Goal: Task Accomplishment & Management: Use online tool/utility

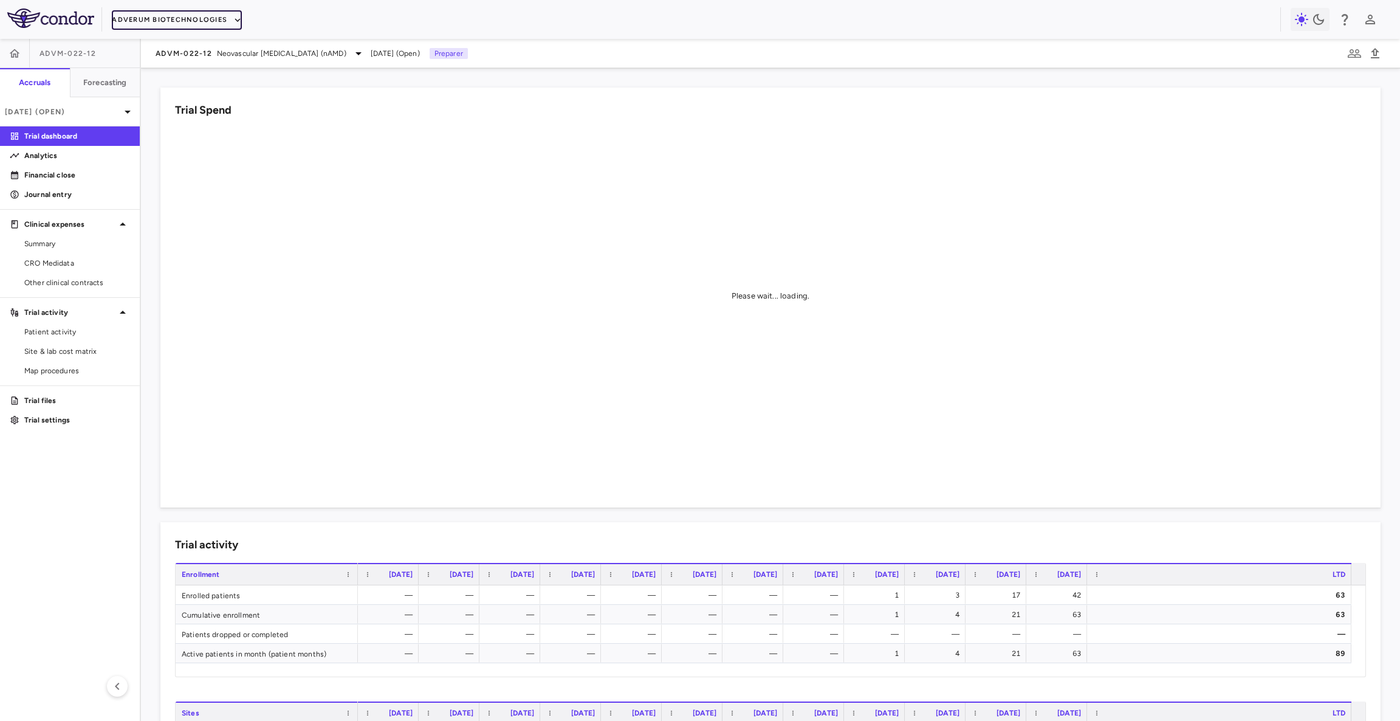
click at [199, 18] on button "Adverum Biotechnologies" at bounding box center [177, 19] width 130 height 19
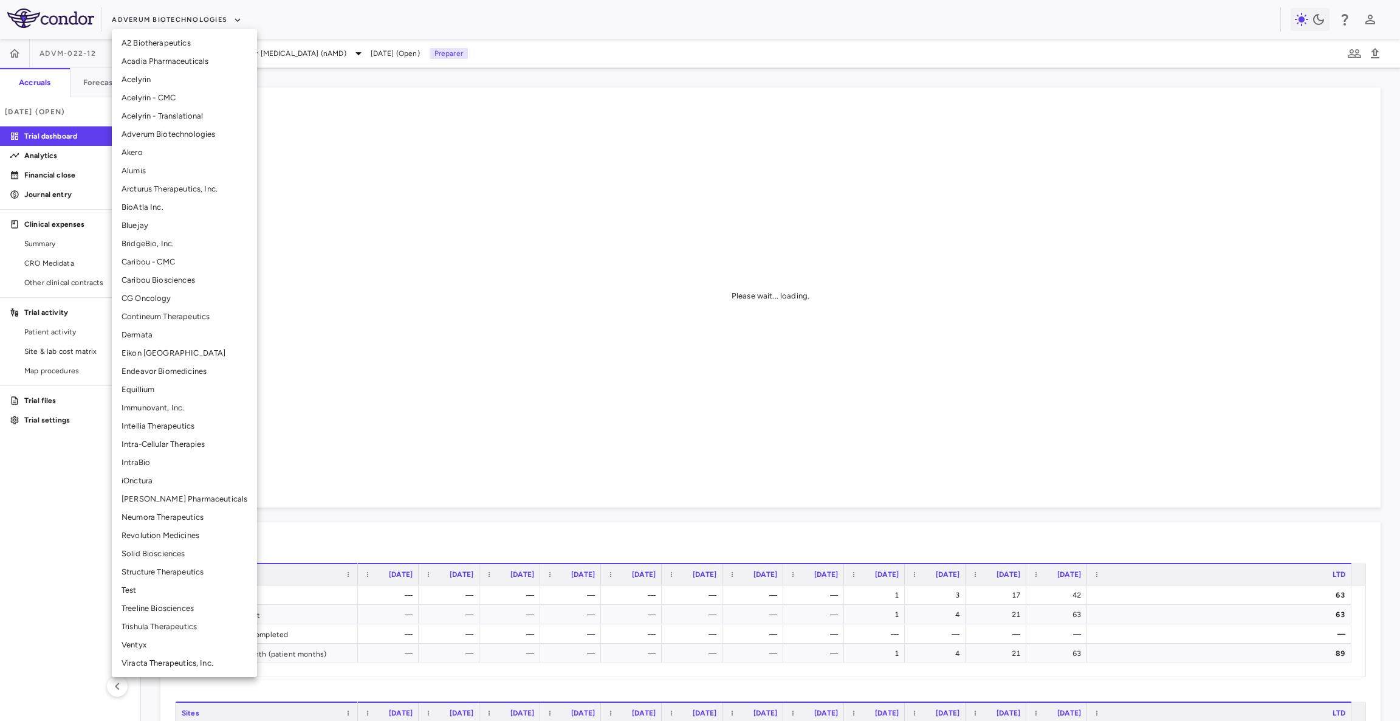
click at [159, 221] on li "Bluejay" at bounding box center [184, 225] width 145 height 18
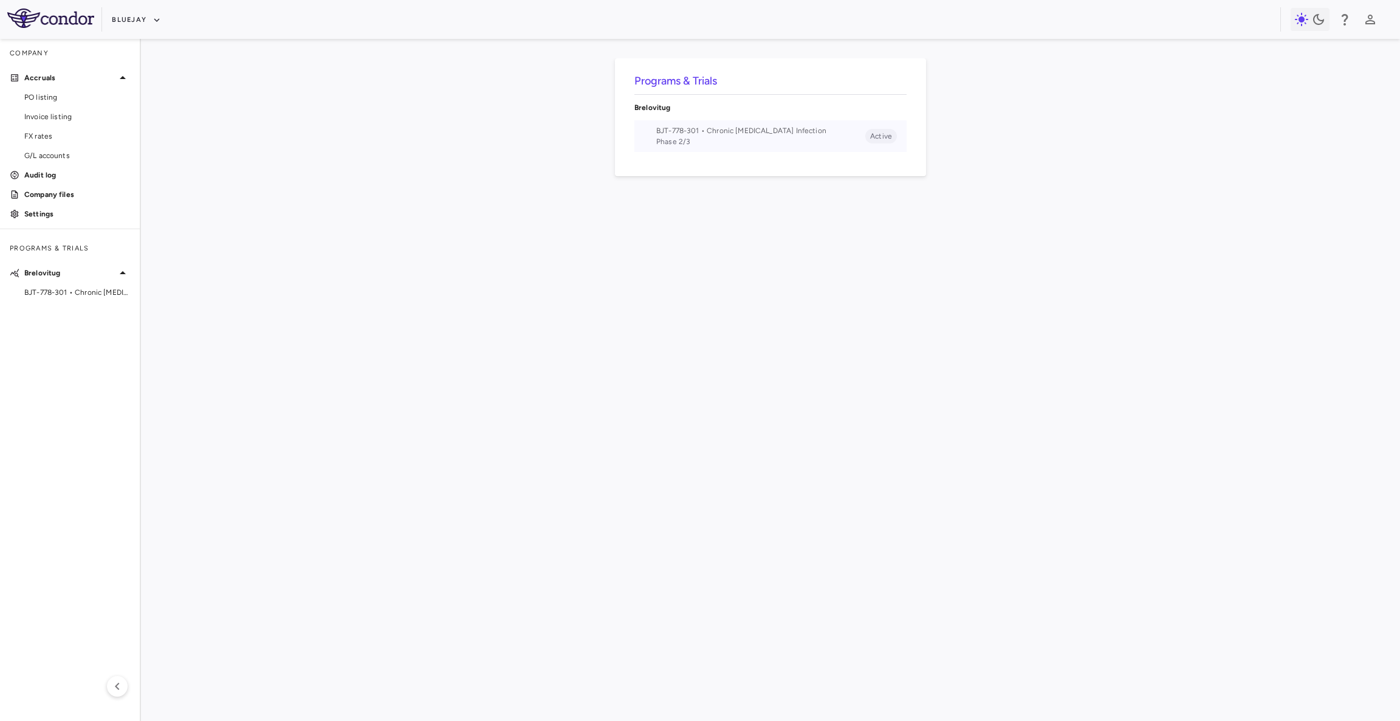
click at [691, 143] on span "Phase 2/3" at bounding box center [760, 141] width 209 height 11
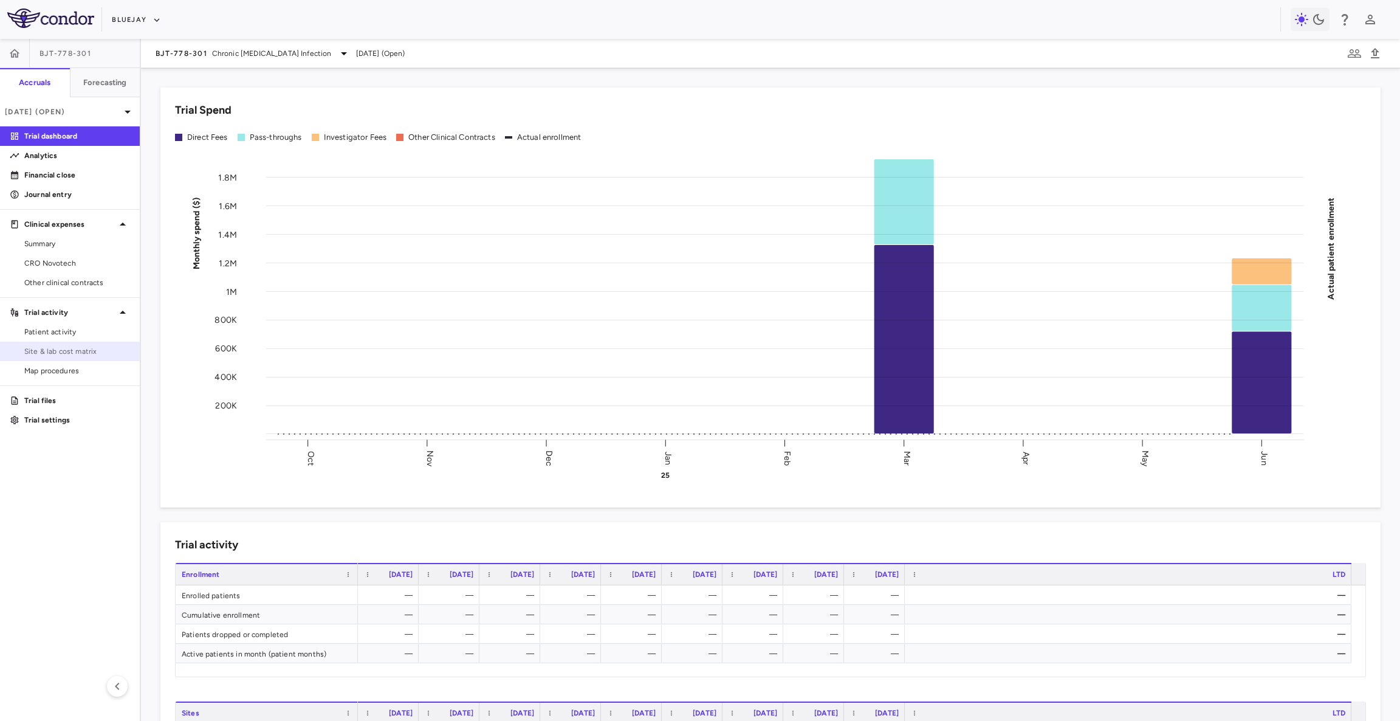
click at [60, 359] on link "Site & lab cost matrix" at bounding box center [70, 351] width 140 height 18
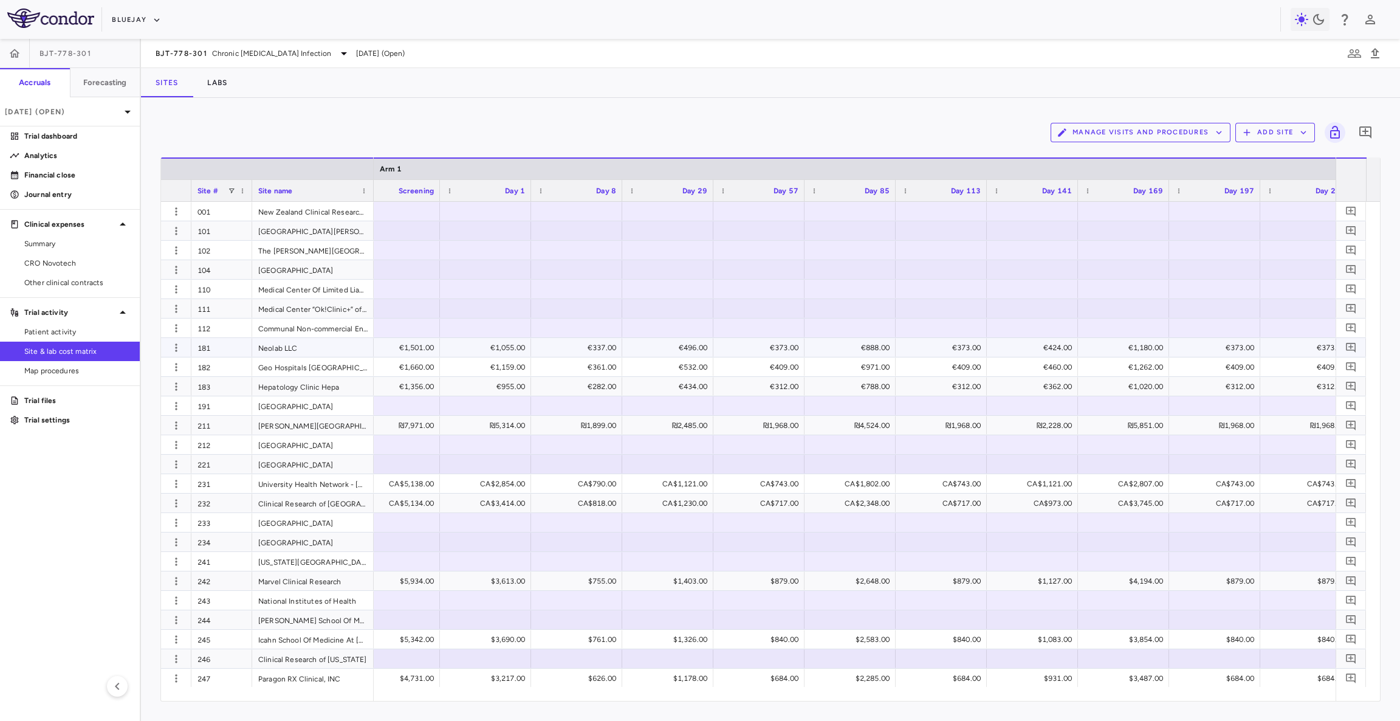
scroll to position [0, 1495]
click at [221, 79] on button "Labs" at bounding box center [217, 82] width 49 height 29
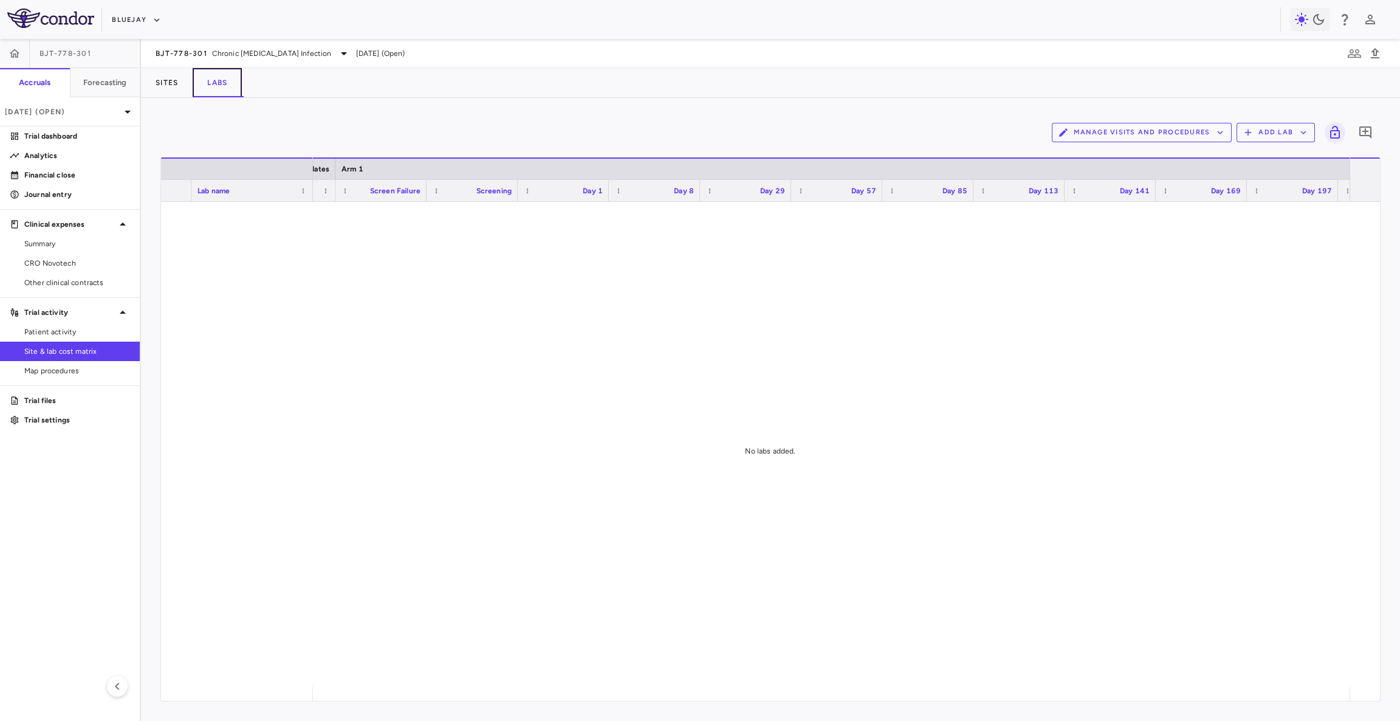
scroll to position [0, 786]
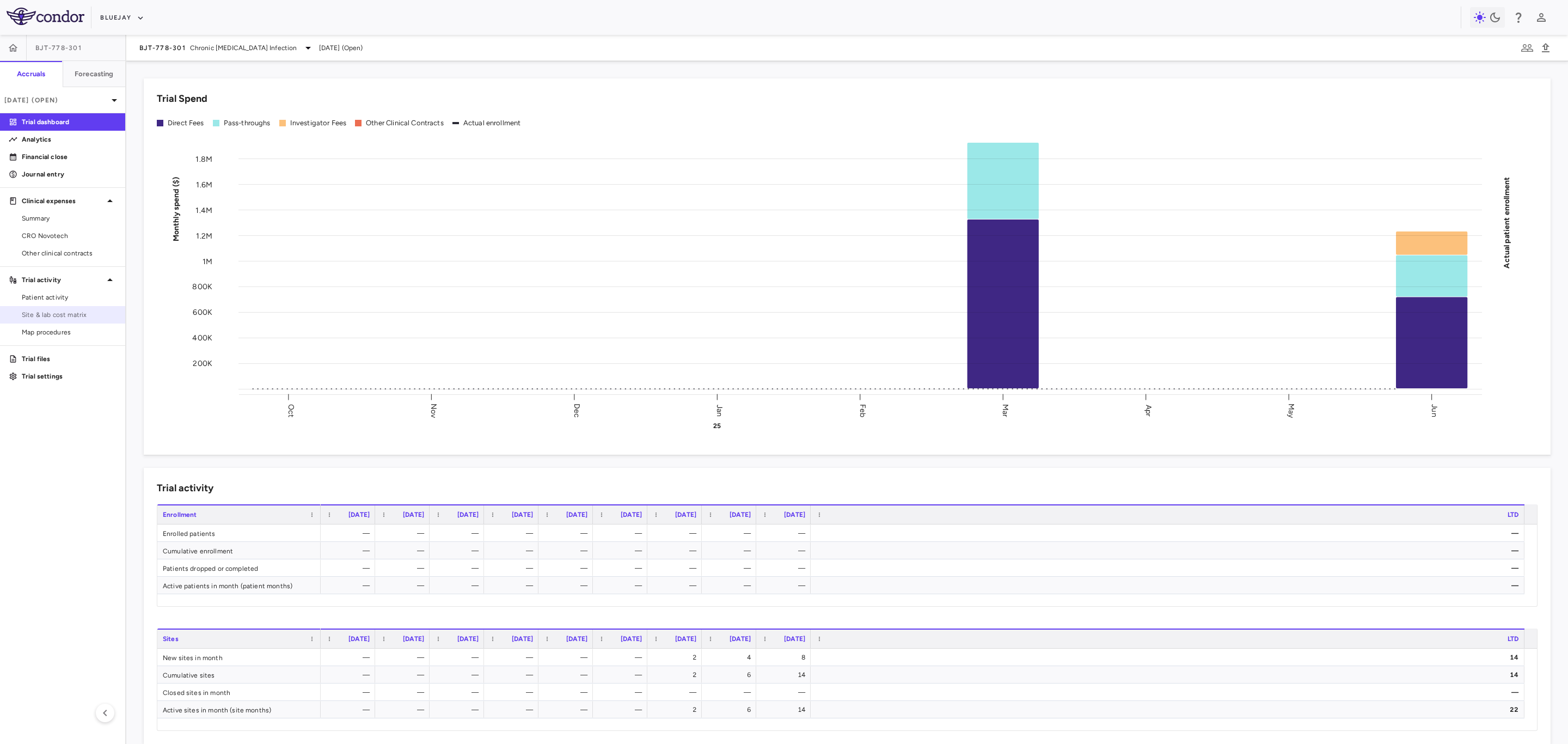
click at [88, 319] on span "Site & lab cost matrix" at bounding box center [69, 315] width 95 height 10
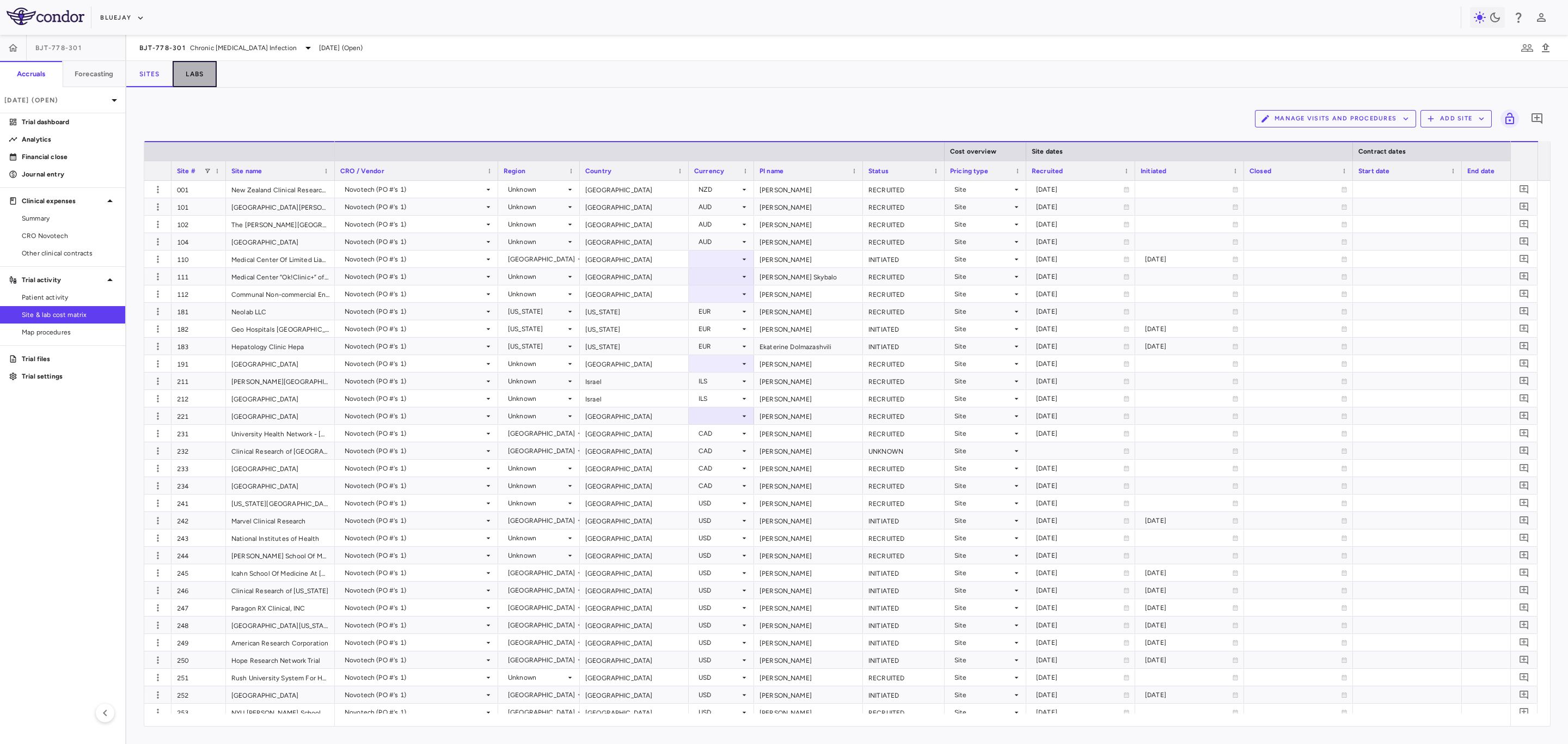
click at [193, 81] on button "Labs" at bounding box center [194, 74] width 44 height 26
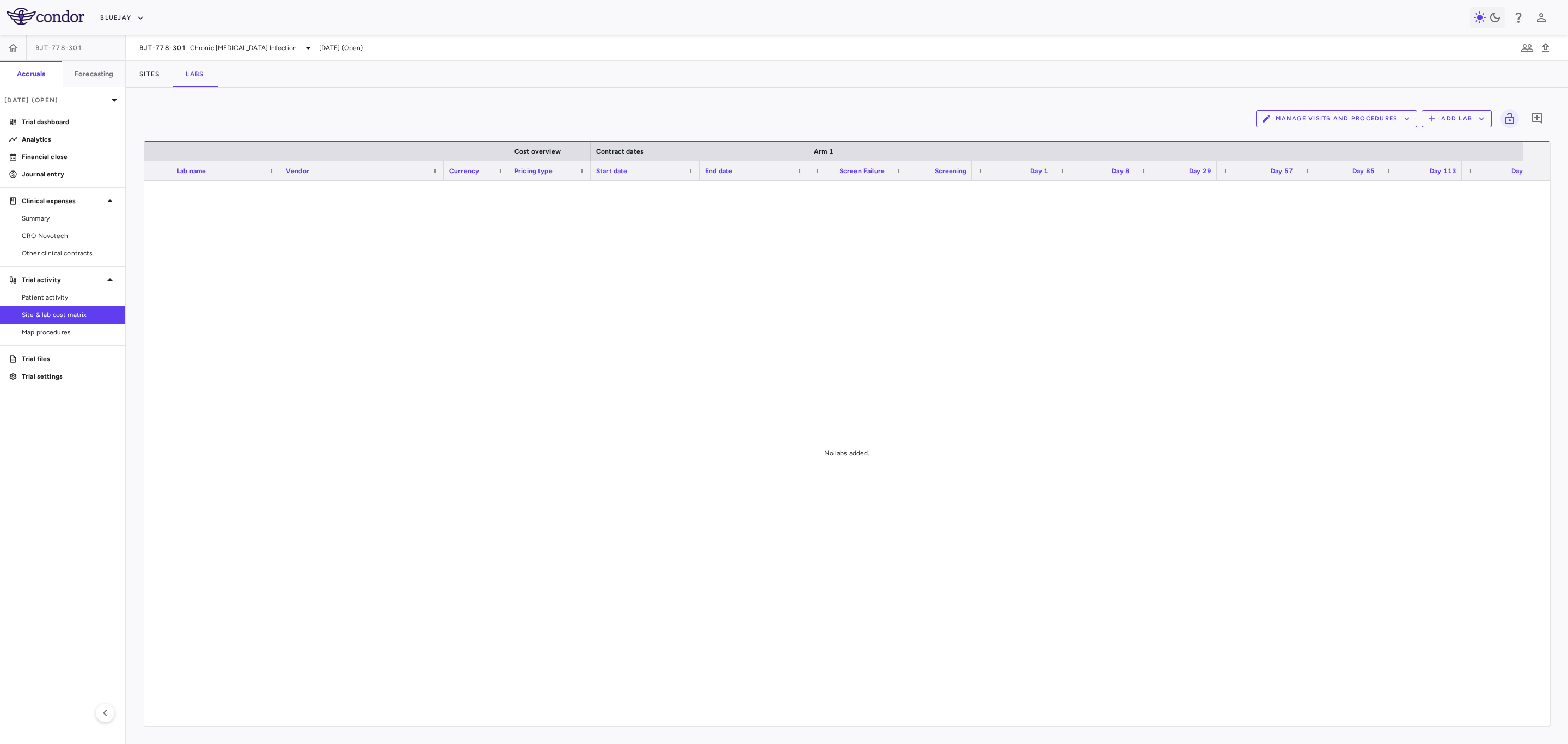
click at [1431, 117] on icon "button" at bounding box center [1431, 118] width 10 height 10
click at [1436, 148] on li "Add new lab" at bounding box center [1452, 144] width 41 height 16
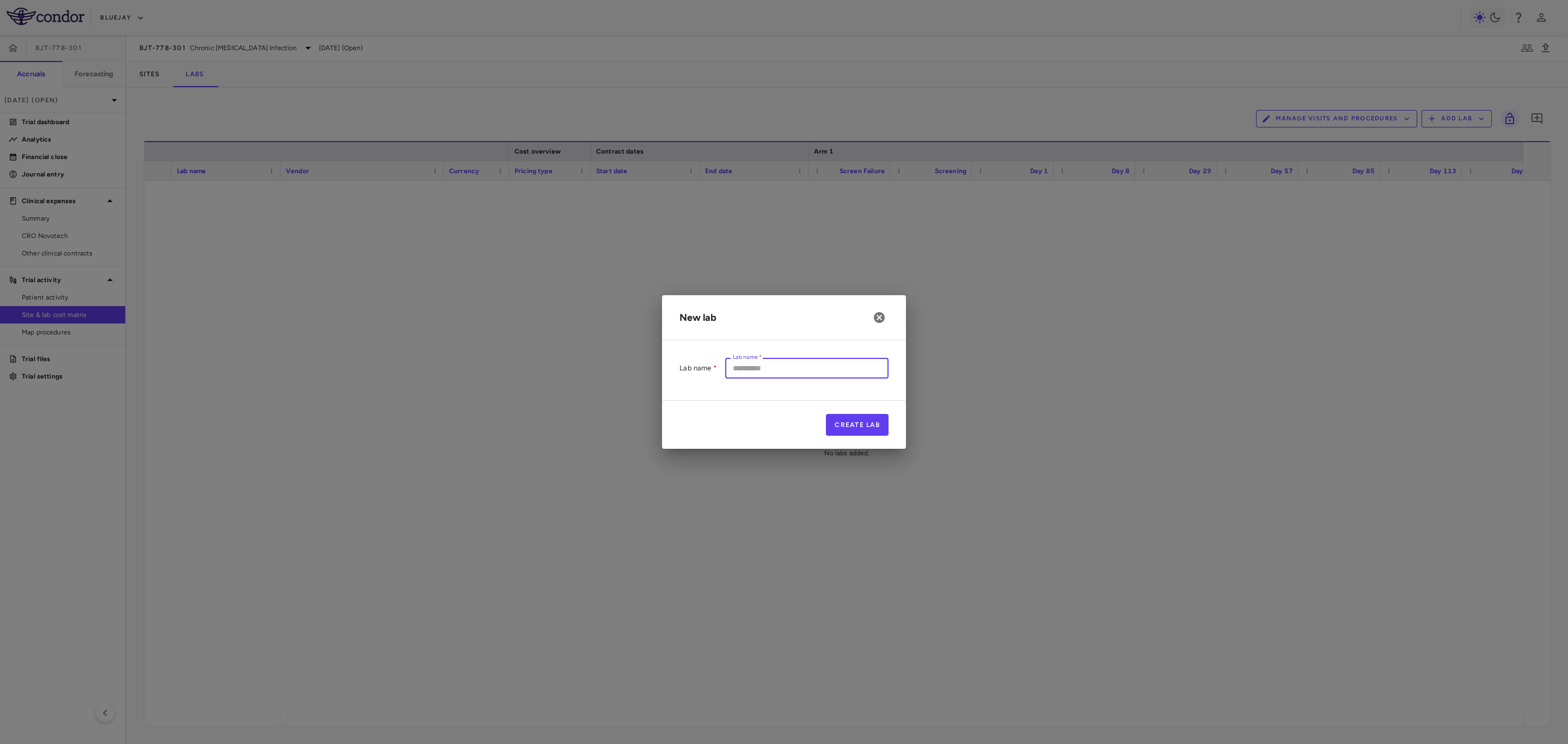
click at [751, 368] on input "Lab name   *" at bounding box center [806, 368] width 163 height 20
type input "********"
click at [846, 416] on button "Create Lab" at bounding box center [857, 425] width 63 height 22
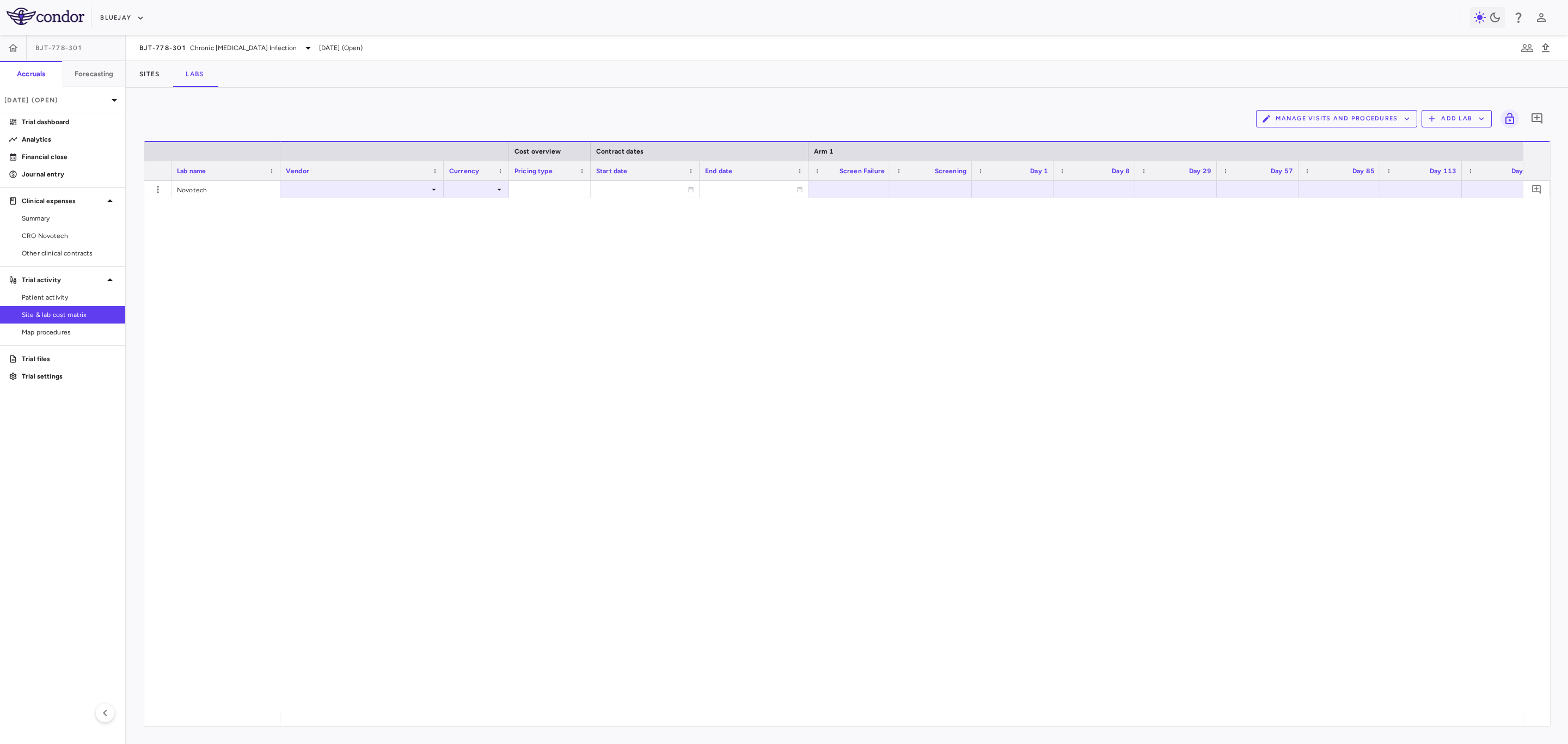
click at [385, 180] on div "Vendor" at bounding box center [362, 170] width 152 height 19
click at [383, 186] on div at bounding box center [362, 189] width 152 height 16
click at [381, 202] on li "Novotech (PO #'s 1)" at bounding box center [362, 209] width 161 height 16
click at [475, 188] on div at bounding box center [476, 189] width 55 height 16
drag, startPoint x: 513, startPoint y: 186, endPoint x: 622, endPoint y: 176, distance: 109.5
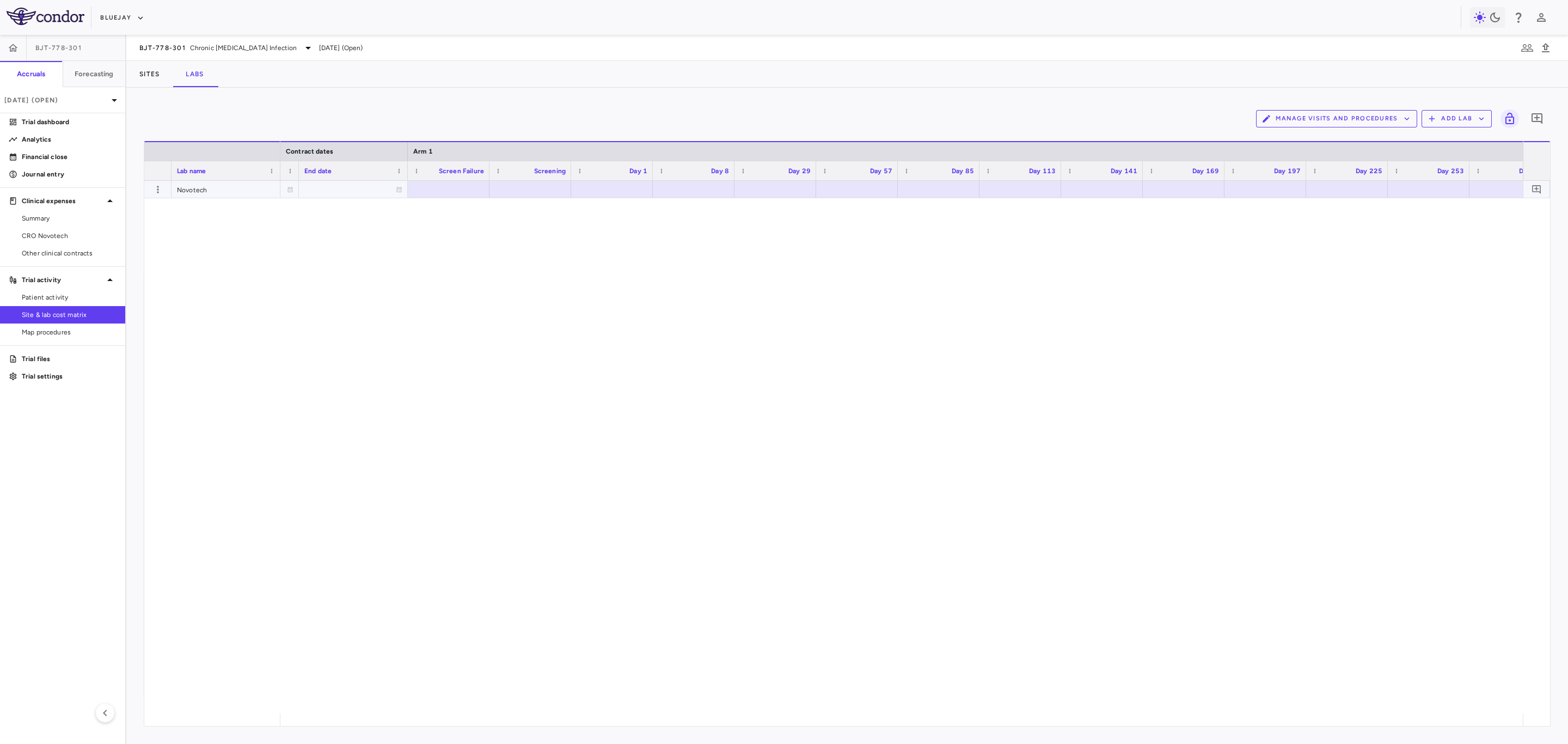
click at [513, 186] on div at bounding box center [530, 189] width 71 height 16
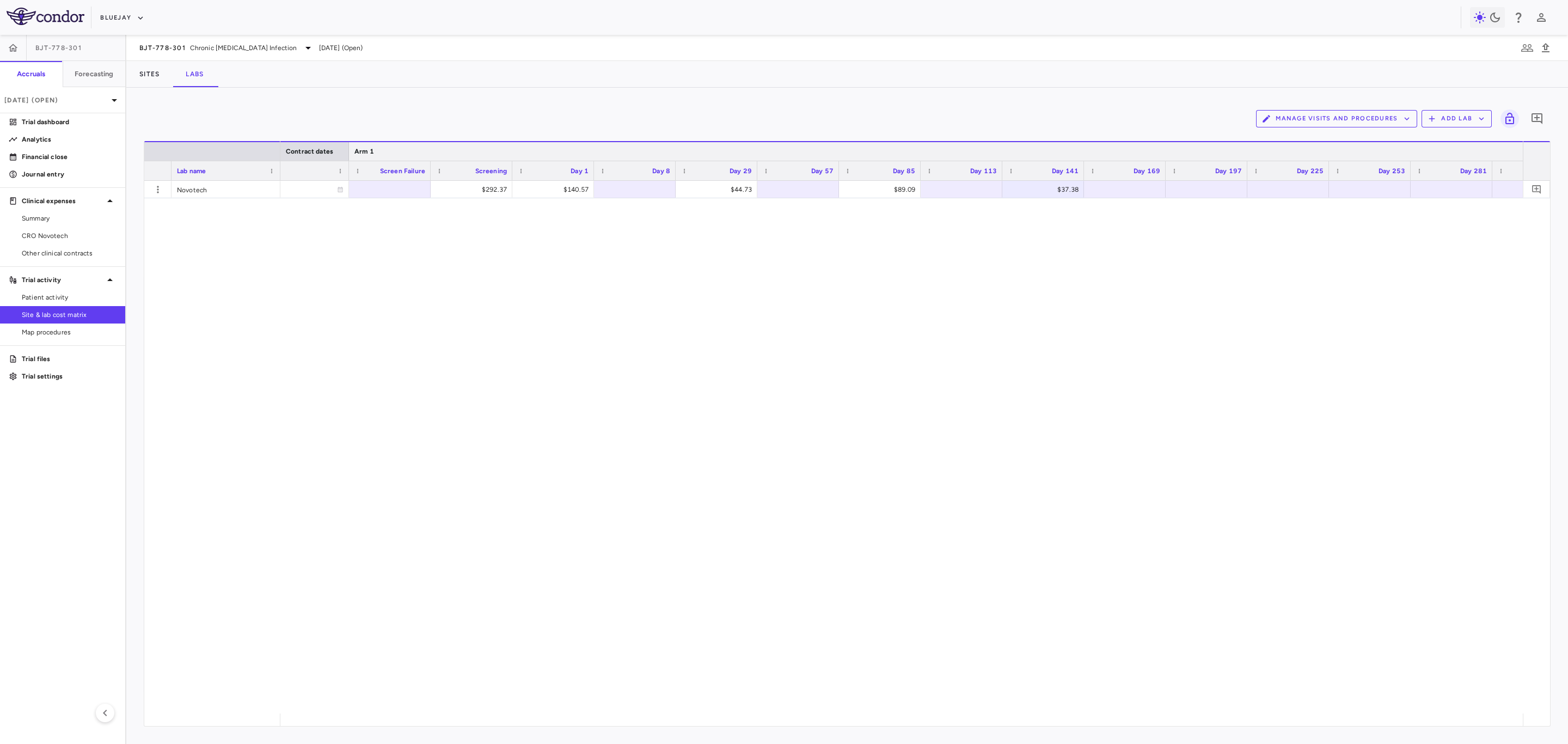
scroll to position [0, 499]
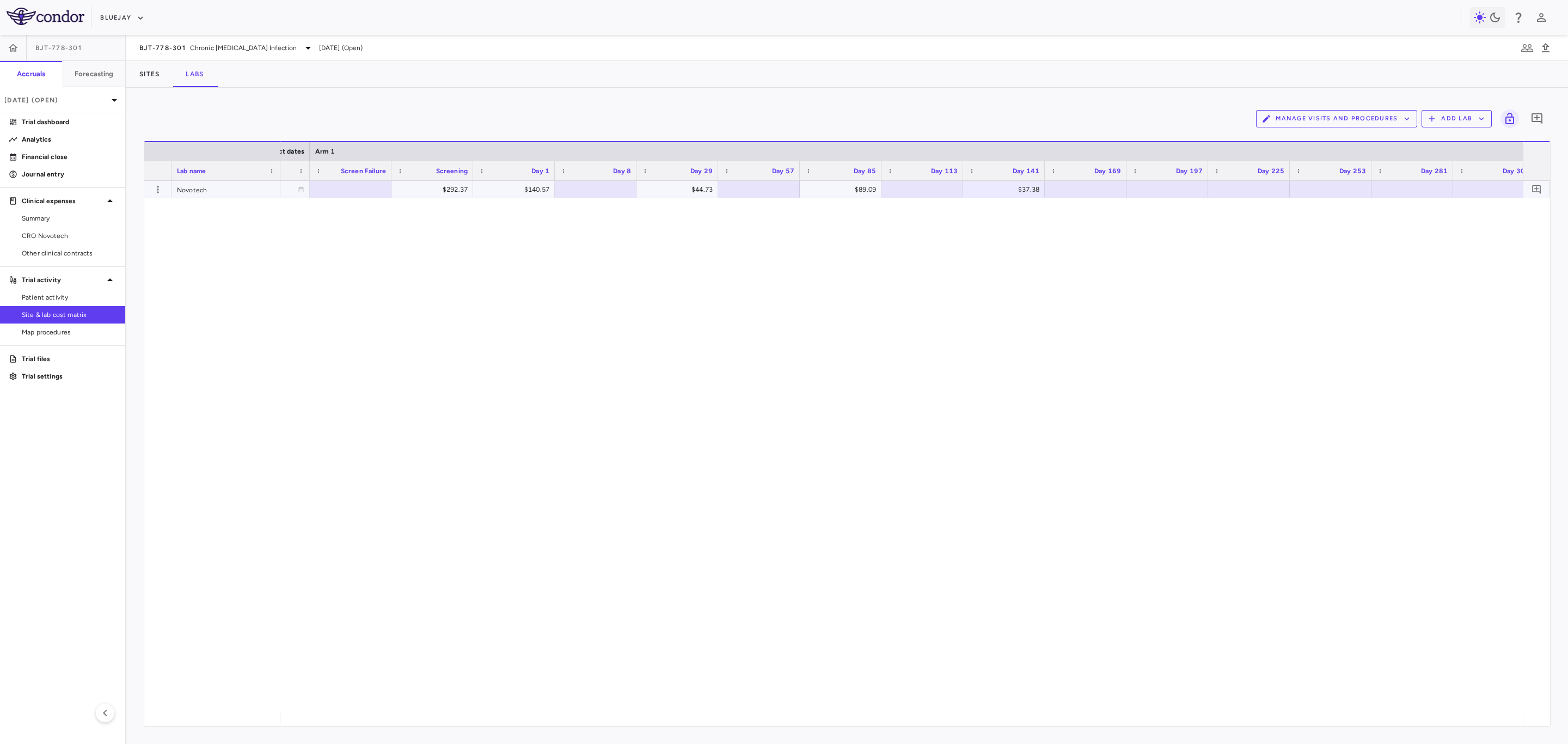
click at [1077, 198] on div "$292.37 $140.57 $44.73 $89.09 $37.38" at bounding box center [901, 447] width 1243 height 532
click at [1075, 193] on div at bounding box center [1085, 189] width 71 height 16
type input "******"
click at [474, 196] on div at bounding box center [491, 189] width 71 height 16
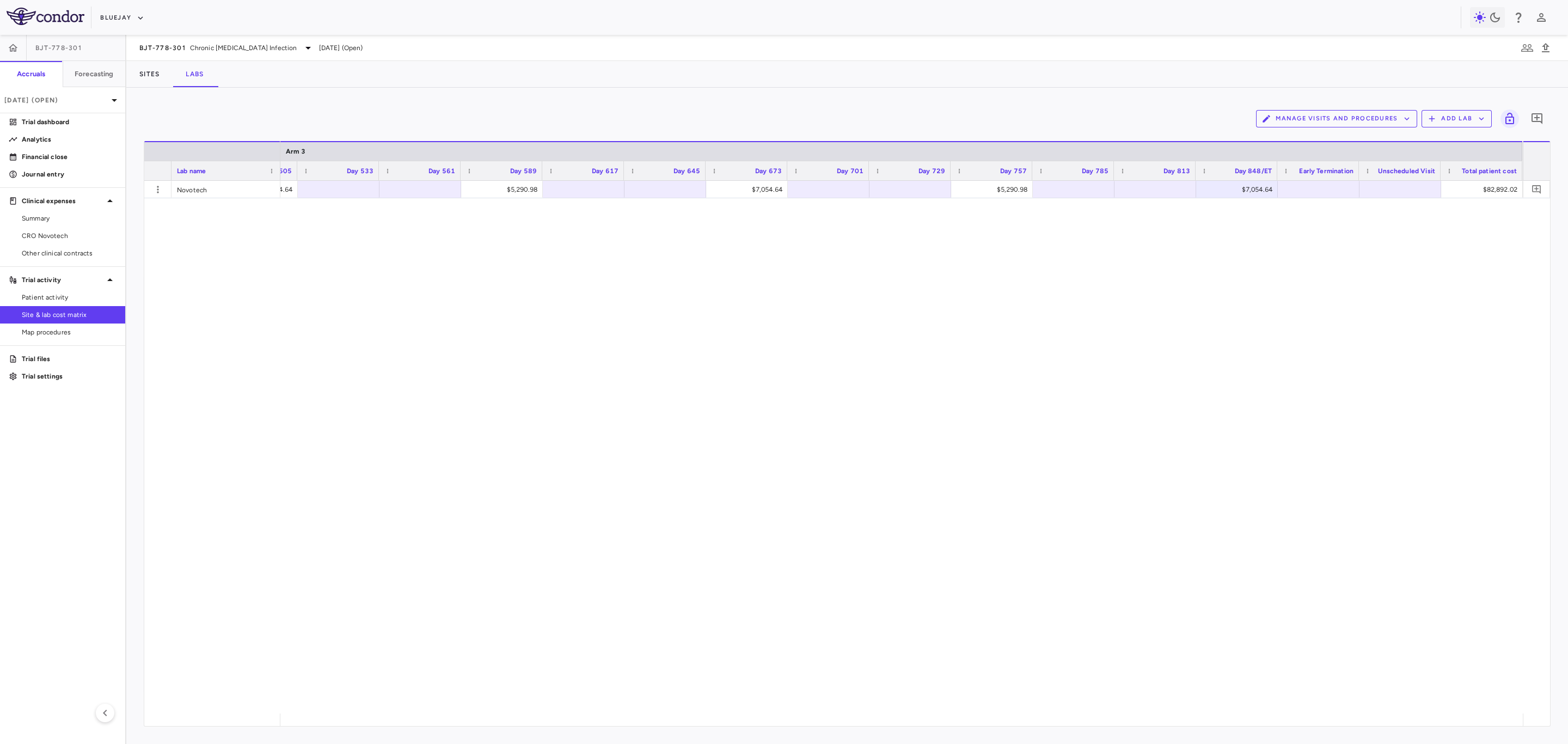
drag, startPoint x: 1368, startPoint y: 713, endPoint x: 1304, endPoint y: 714, distance: 64.0
click at [1244, 714] on div "Lab name Arm 3 Day 477 Day 505" at bounding box center [847, 433] width 1406 height 585
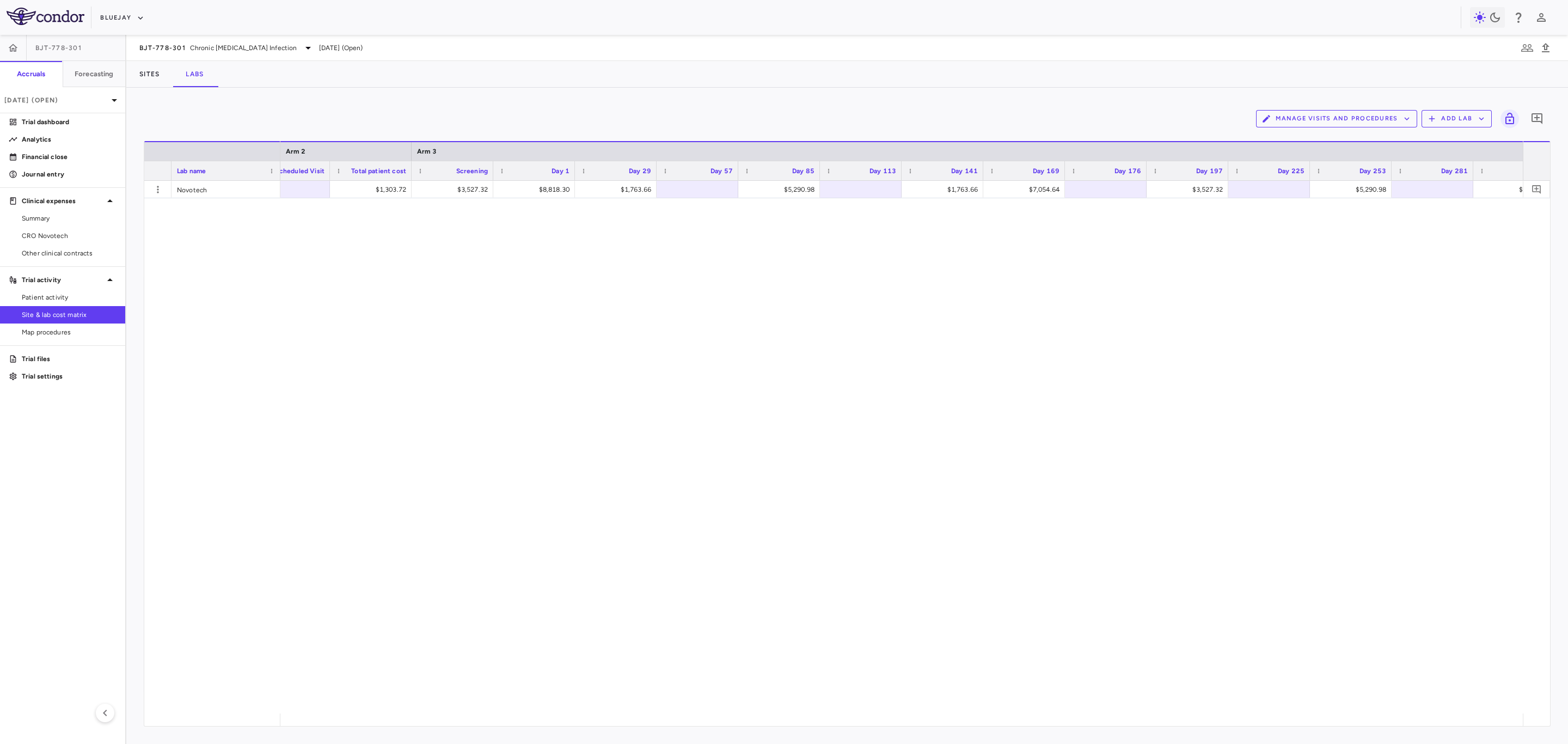
click at [434, 180] on div "Screening" at bounding box center [452, 170] width 71 height 19
click at [460, 186] on div "$3,527.32" at bounding box center [454, 189] width 66 height 17
click at [379, 653] on div "Novotech (PO #'s 1) USD $292.37 $140.57 $44.73 $89.09 $37.38 $150.85" at bounding box center [901, 447] width 1243 height 532
